Goal: Communication & Community: Answer question/provide support

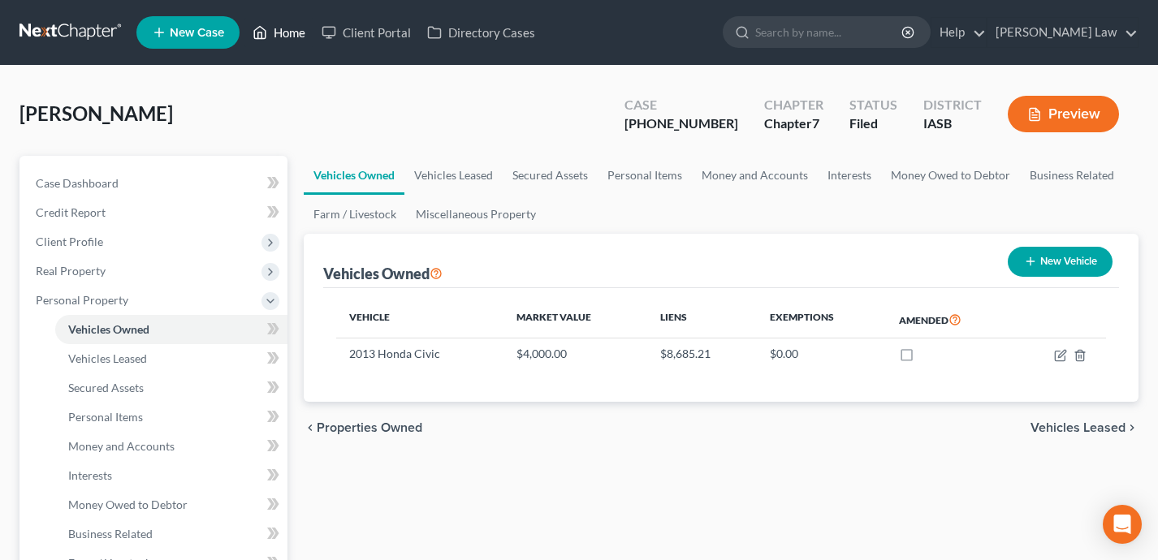
click at [300, 36] on link "Home" at bounding box center [278, 32] width 69 height 29
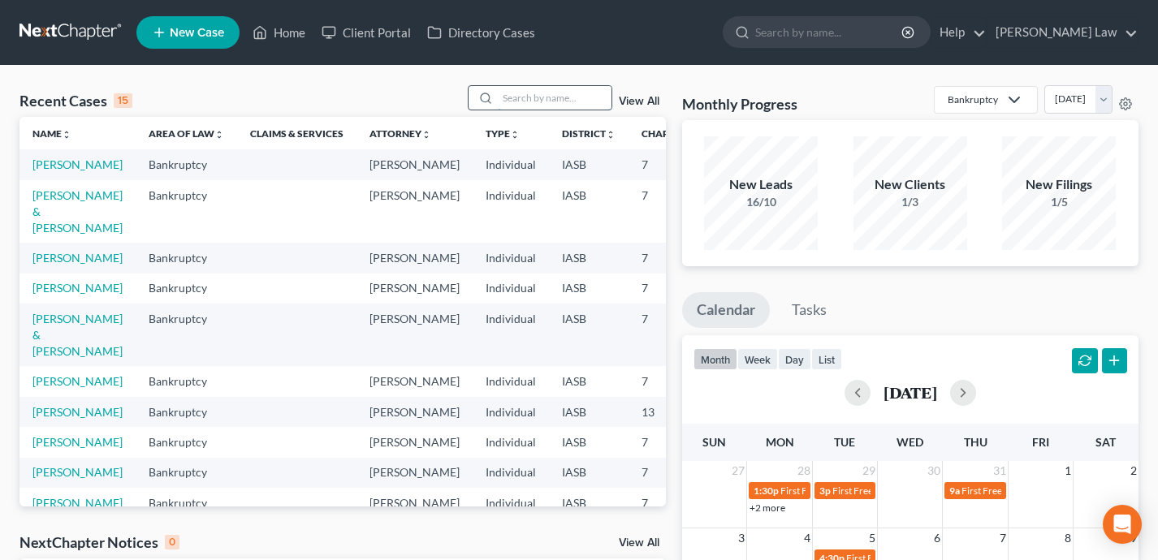
click at [542, 98] on input "search" at bounding box center [555, 98] width 114 height 24
click at [54, 295] on link "[PERSON_NAME]" at bounding box center [77, 288] width 90 height 14
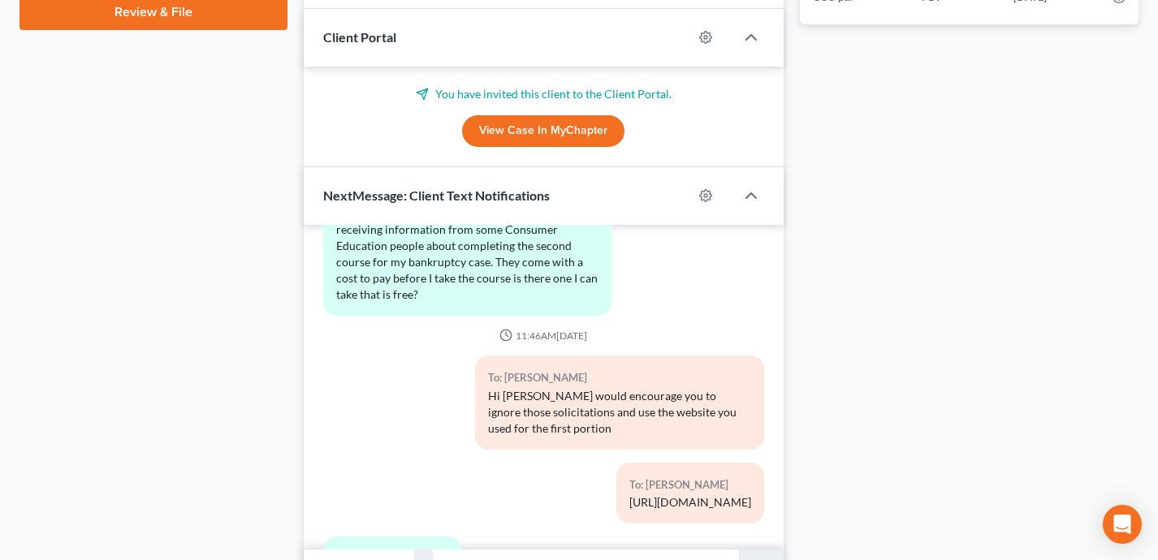
scroll to position [860, 0]
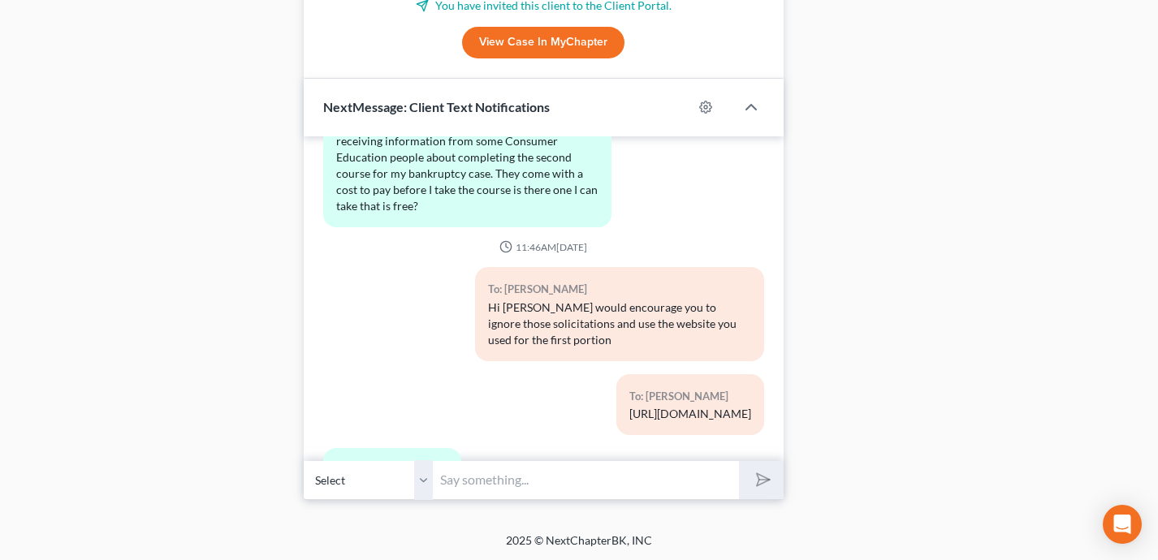
click at [477, 478] on input "text" at bounding box center [585, 480] width 305 height 40
type input "S"
type input "C"
type input "Please try texting"
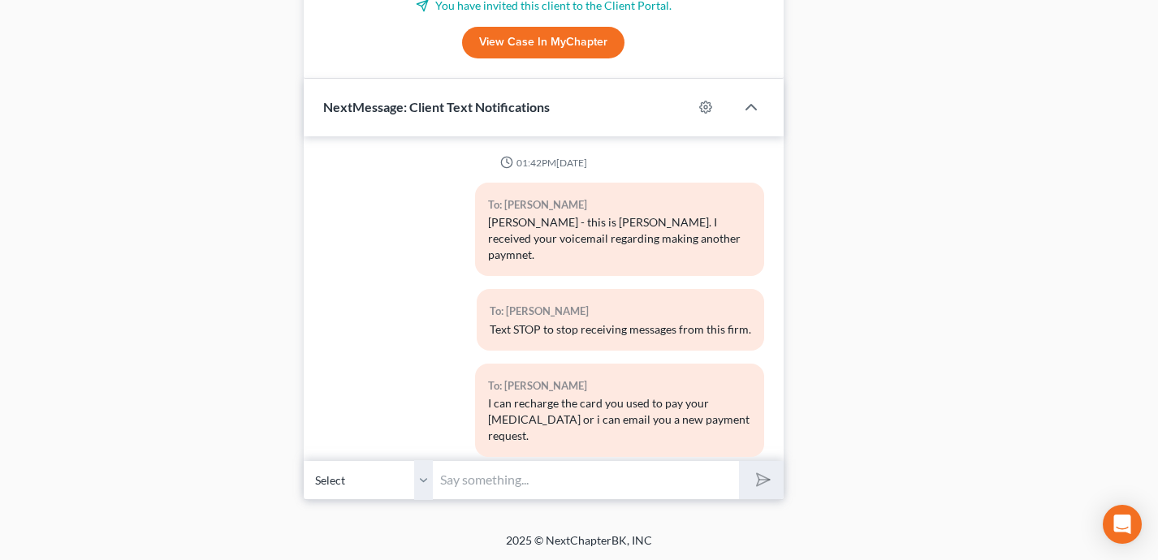
scroll to position [4669, 0]
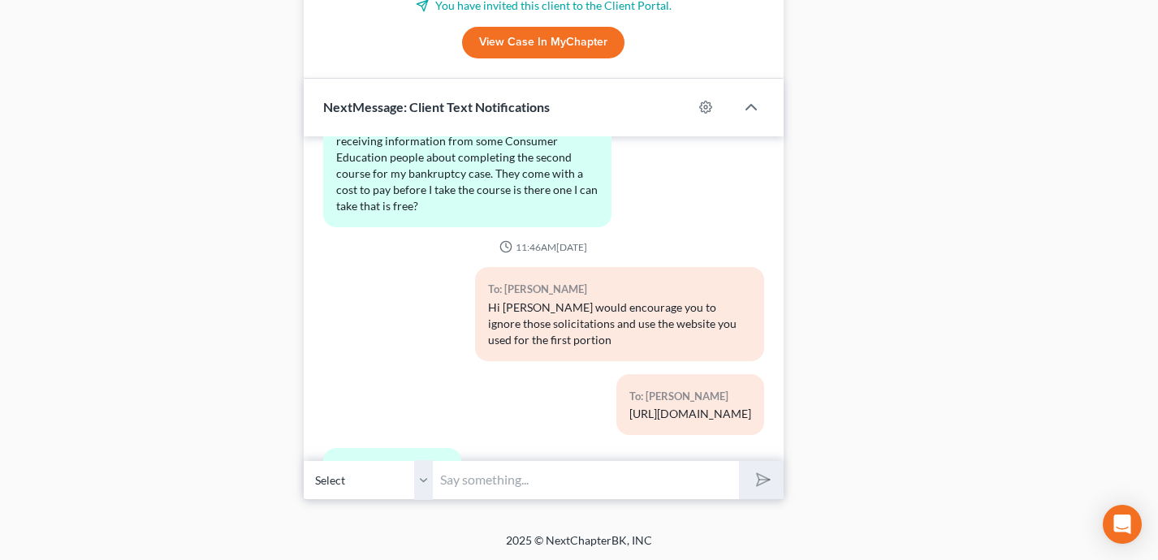
click at [475, 479] on input "text" at bounding box center [585, 480] width 305 height 40
type input "Please try texting the pic of your ss card here. Thank you"
click at [739, 461] on button "submit" at bounding box center [761, 480] width 45 height 38
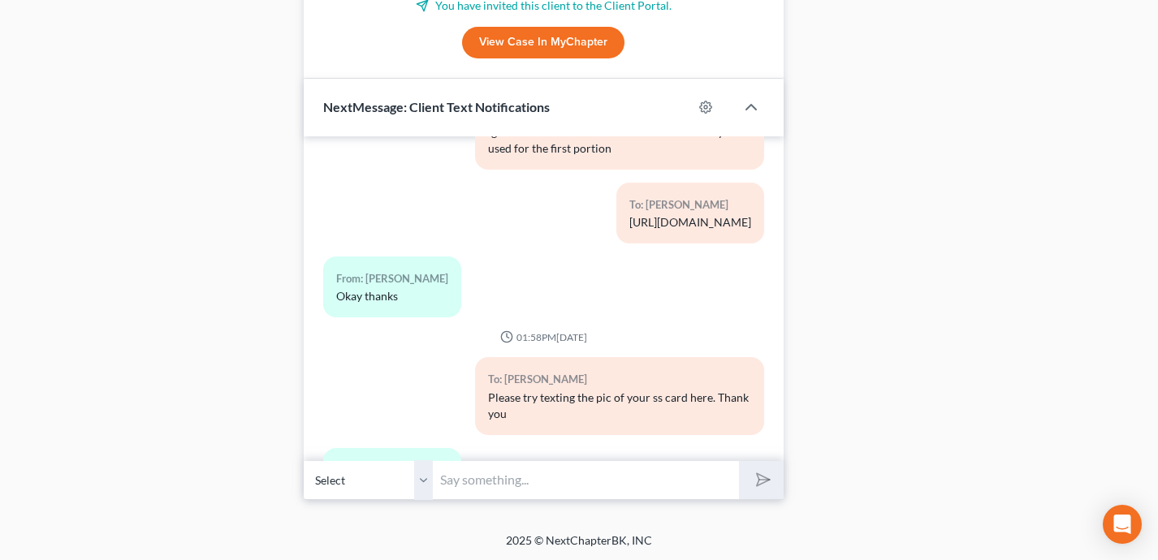
scroll to position [0, 0]
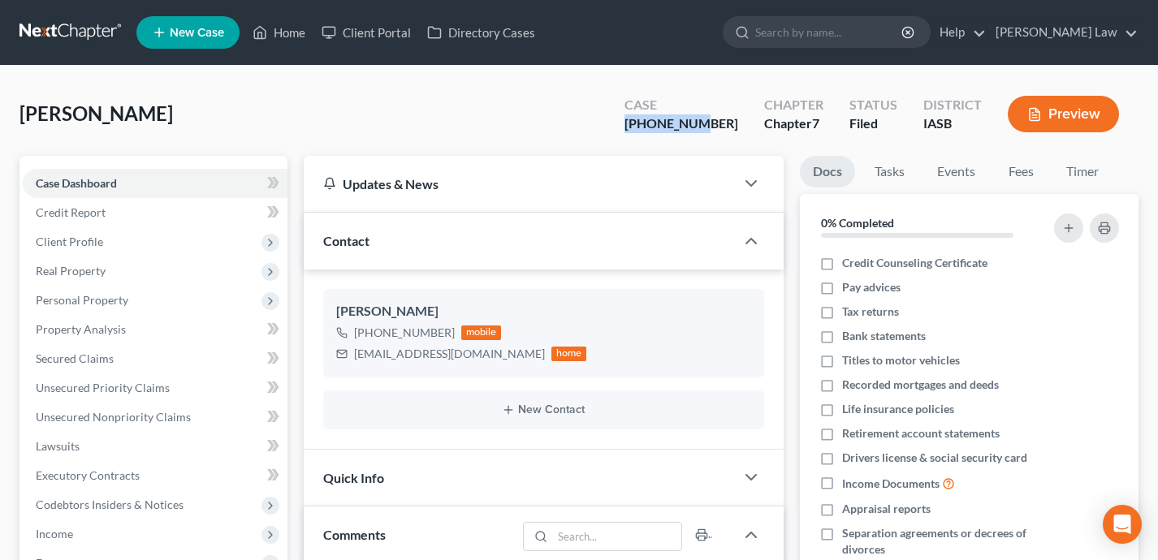
drag, startPoint x: 739, startPoint y: 124, endPoint x: 663, endPoint y: 124, distance: 75.5
click at [663, 124] on div "Case [PHONE_NUMBER]" at bounding box center [681, 116] width 140 height 48
copy div "[PHONE_NUMBER]"
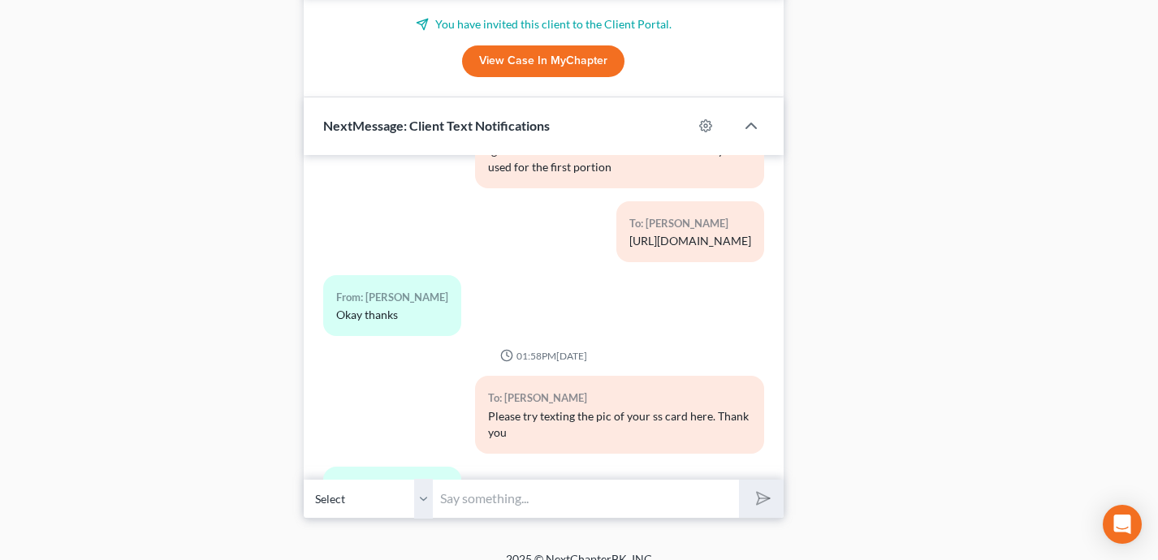
scroll to position [860, 0]
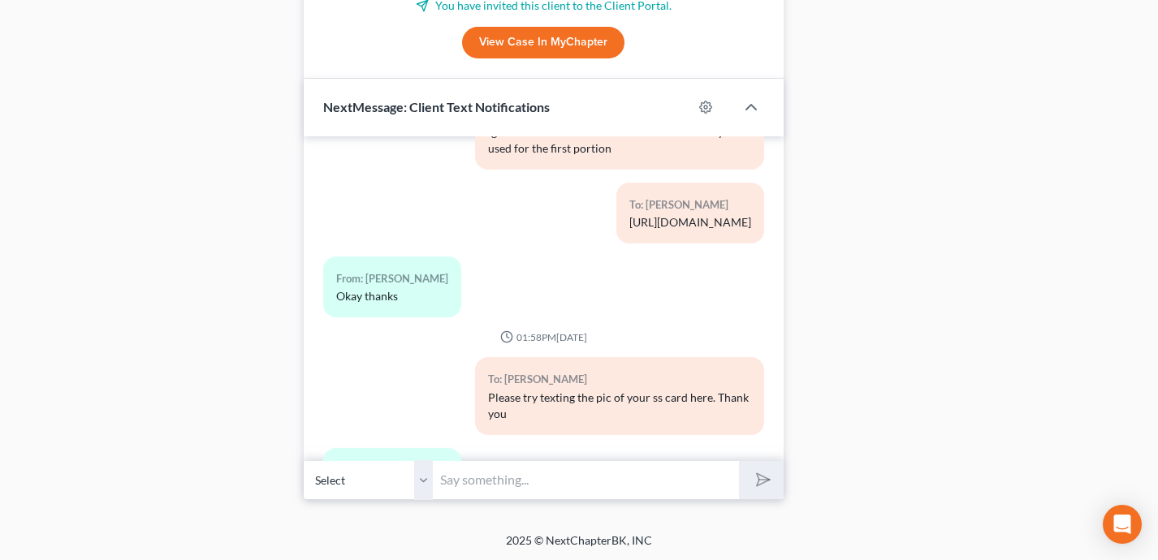
click at [558, 482] on input "text" at bounding box center [585, 480] width 305 height 40
type input "Received. Thank you."
click at [739, 461] on button "submit" at bounding box center [761, 480] width 45 height 38
